Goal: Task Accomplishment & Management: Use online tool/utility

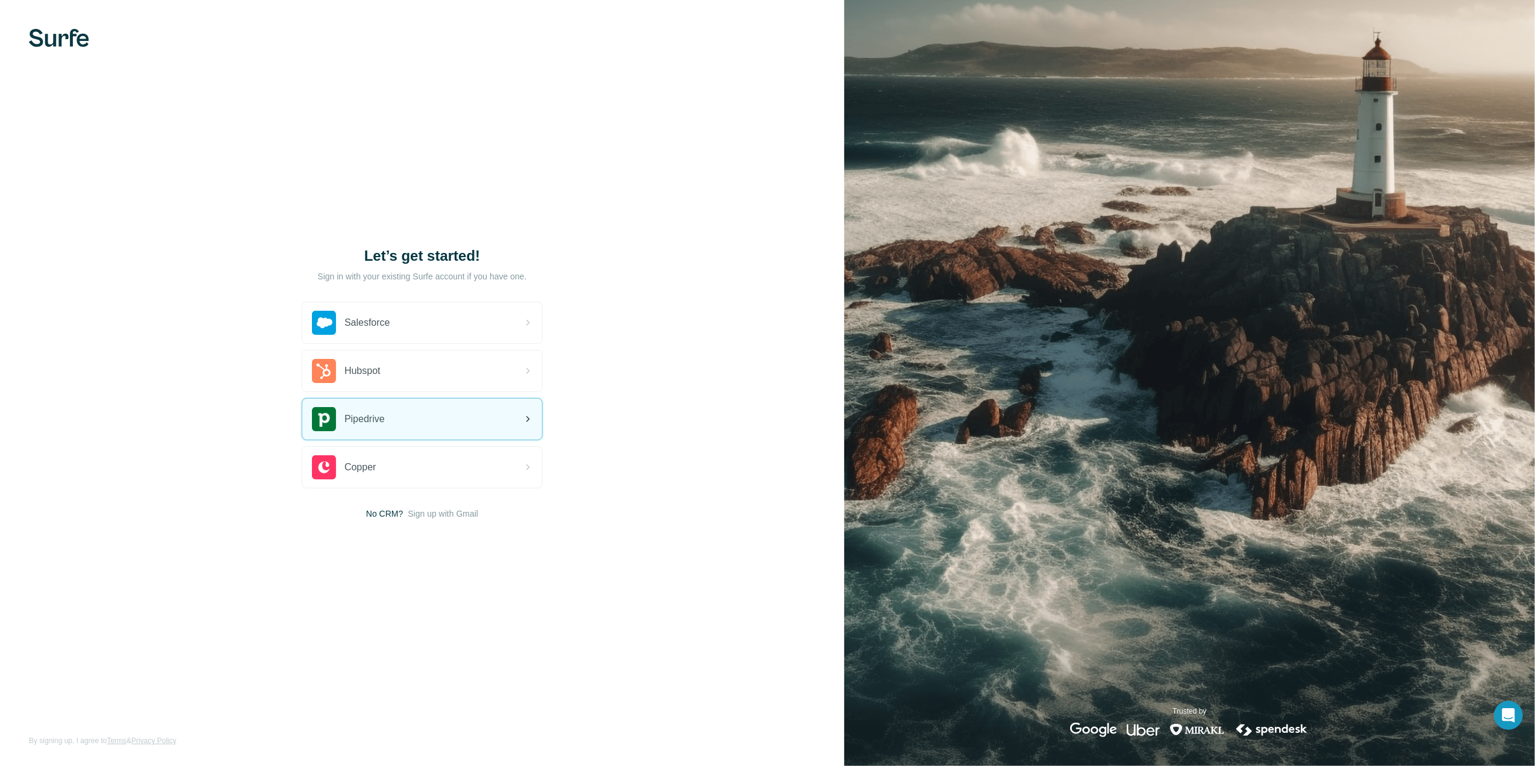
click at [435, 431] on div "Pipedrive" at bounding box center [422, 419] width 240 height 41
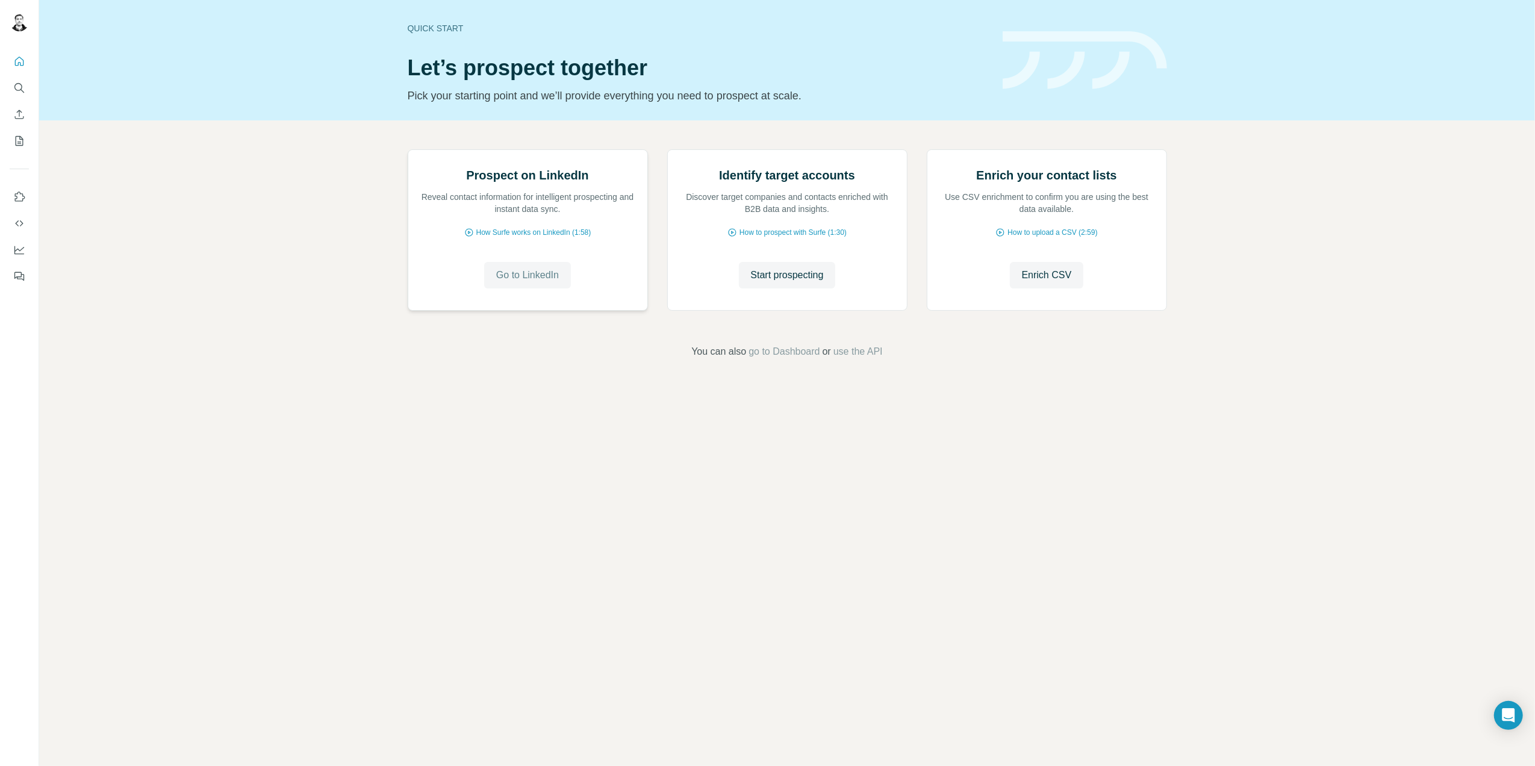
click at [556, 282] on span "Go to LinkedIn" at bounding box center [527, 275] width 63 height 14
click at [542, 238] on span "How Surfe works on LinkedIn (1:58)" at bounding box center [533, 232] width 115 height 11
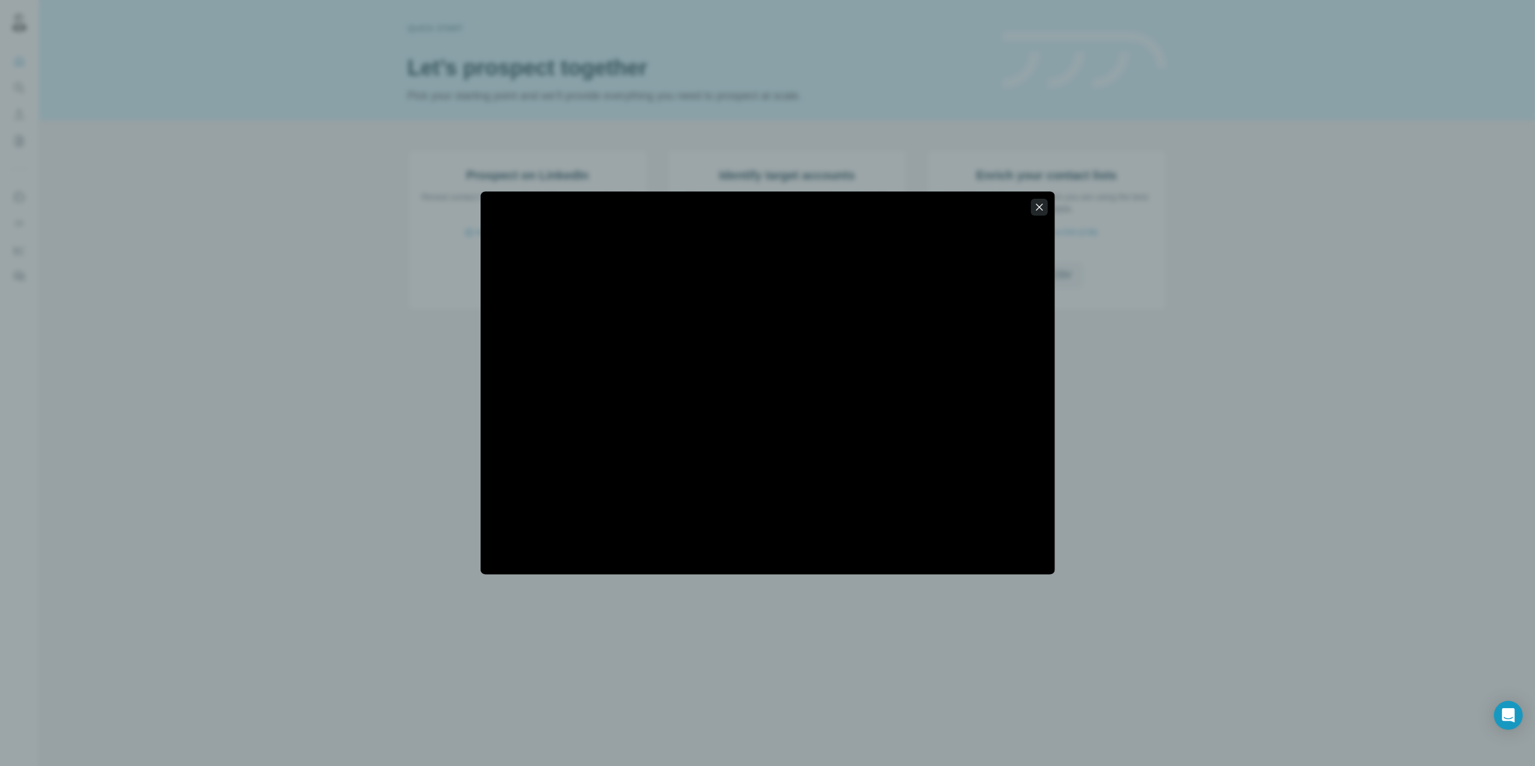
click at [1039, 206] on icon "button" at bounding box center [1039, 207] width 7 height 7
